Goal: Navigation & Orientation: Find specific page/section

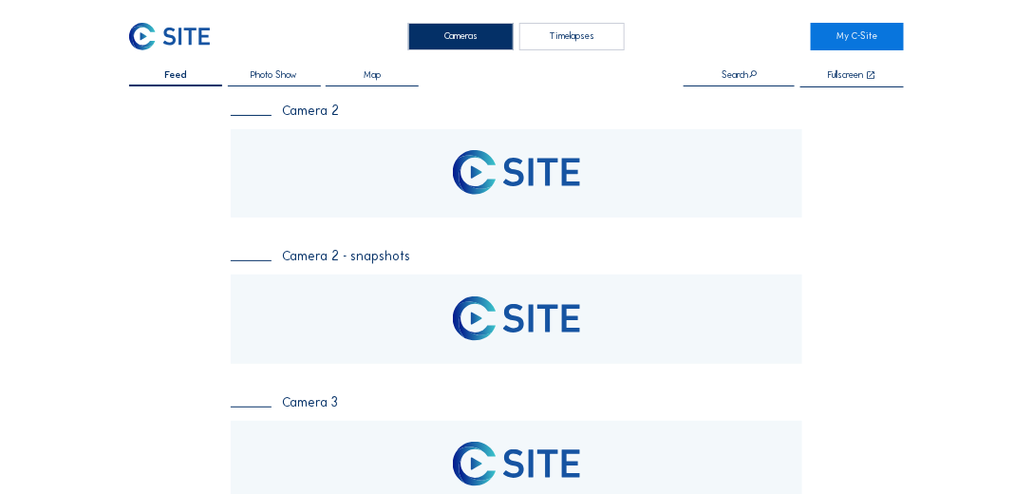
click at [182, 34] on img at bounding box center [169, 37] width 81 height 28
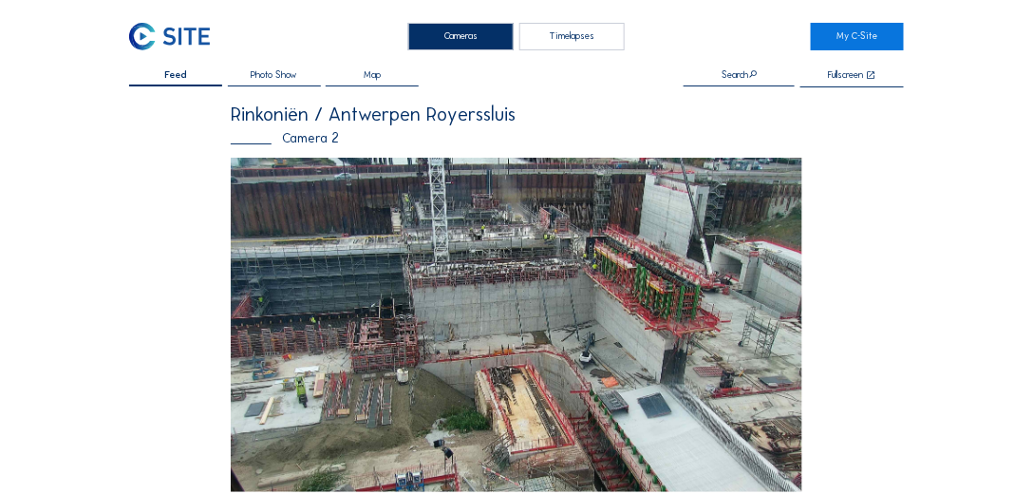
click at [513, 190] on img at bounding box center [517, 325] width 572 height 335
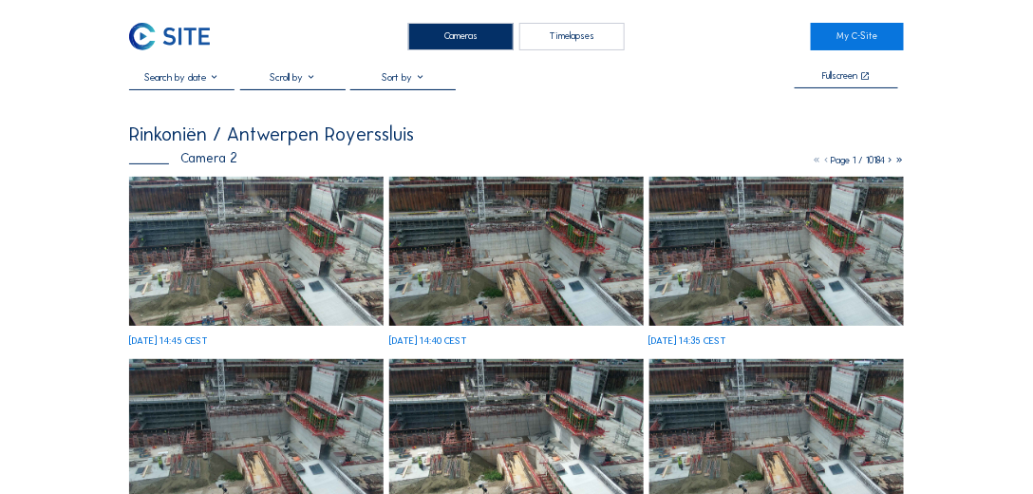
click at [263, 208] on img at bounding box center [256, 251] width 254 height 149
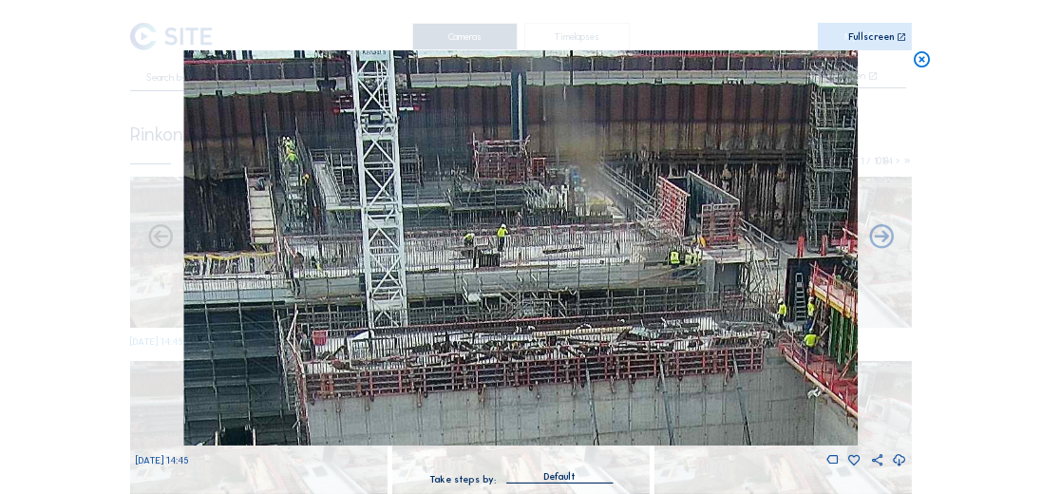
drag, startPoint x: 492, startPoint y: 127, endPoint x: 534, endPoint y: 230, distance: 110.7
click at [534, 230] on img at bounding box center [520, 247] width 673 height 395
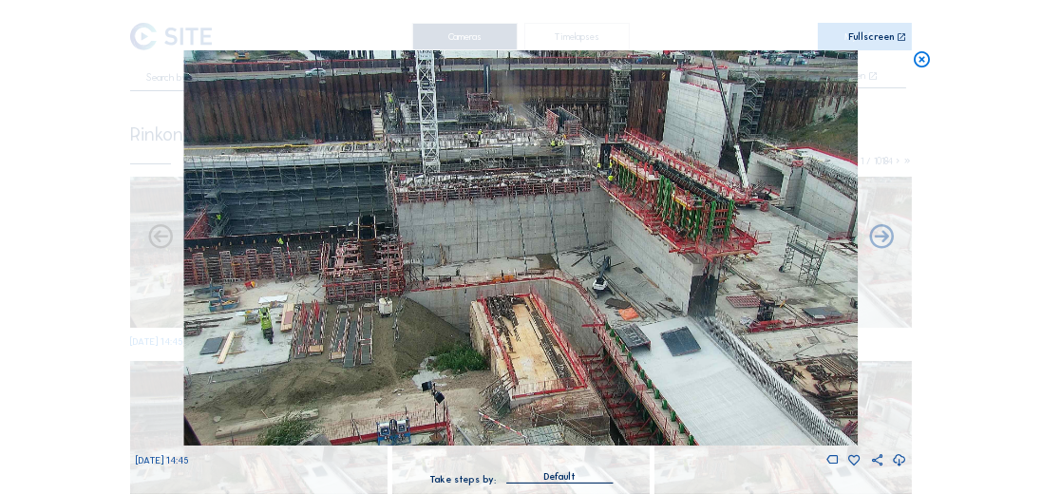
click at [921, 66] on icon at bounding box center [920, 59] width 19 height 19
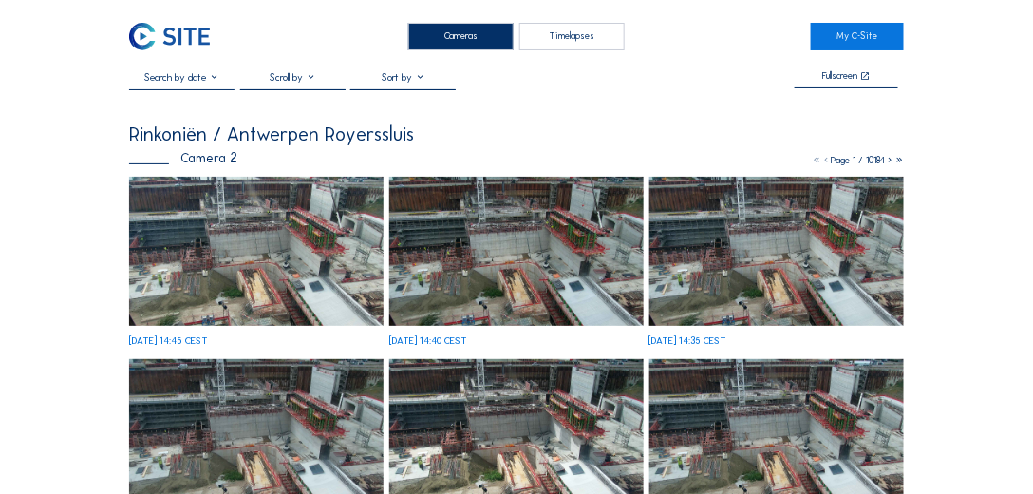
click at [185, 27] on img at bounding box center [169, 37] width 81 height 28
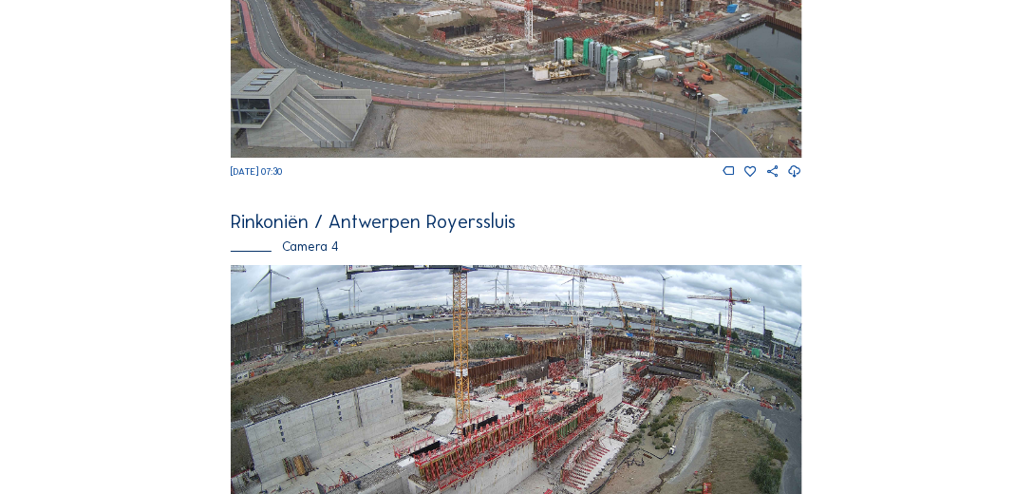
scroll to position [1963, 0]
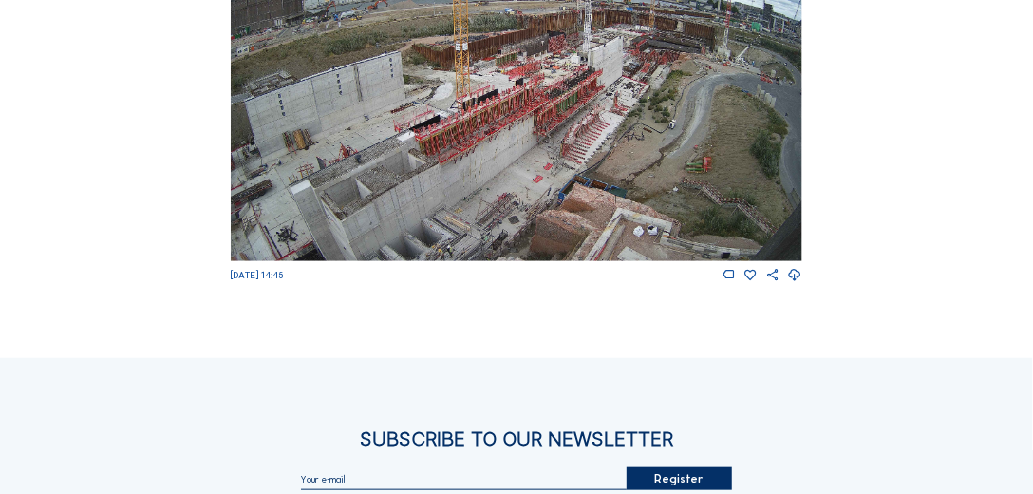
drag, startPoint x: 399, startPoint y: 114, endPoint x: 877, endPoint y: 101, distance: 478.7
